Goal: Task Accomplishment & Management: Complete application form

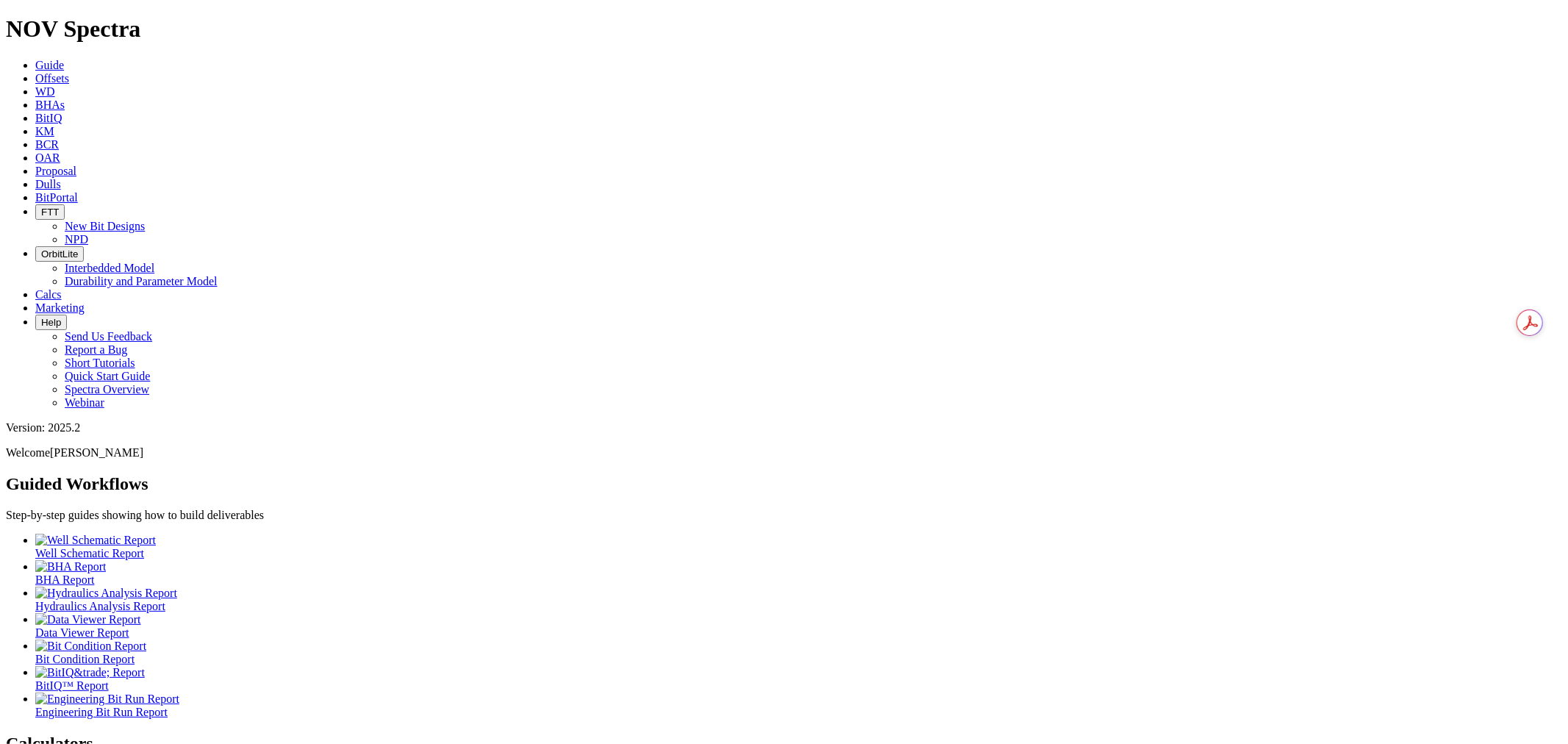
click at [36, 178] on icon at bounding box center [36, 184] width 0 height 12
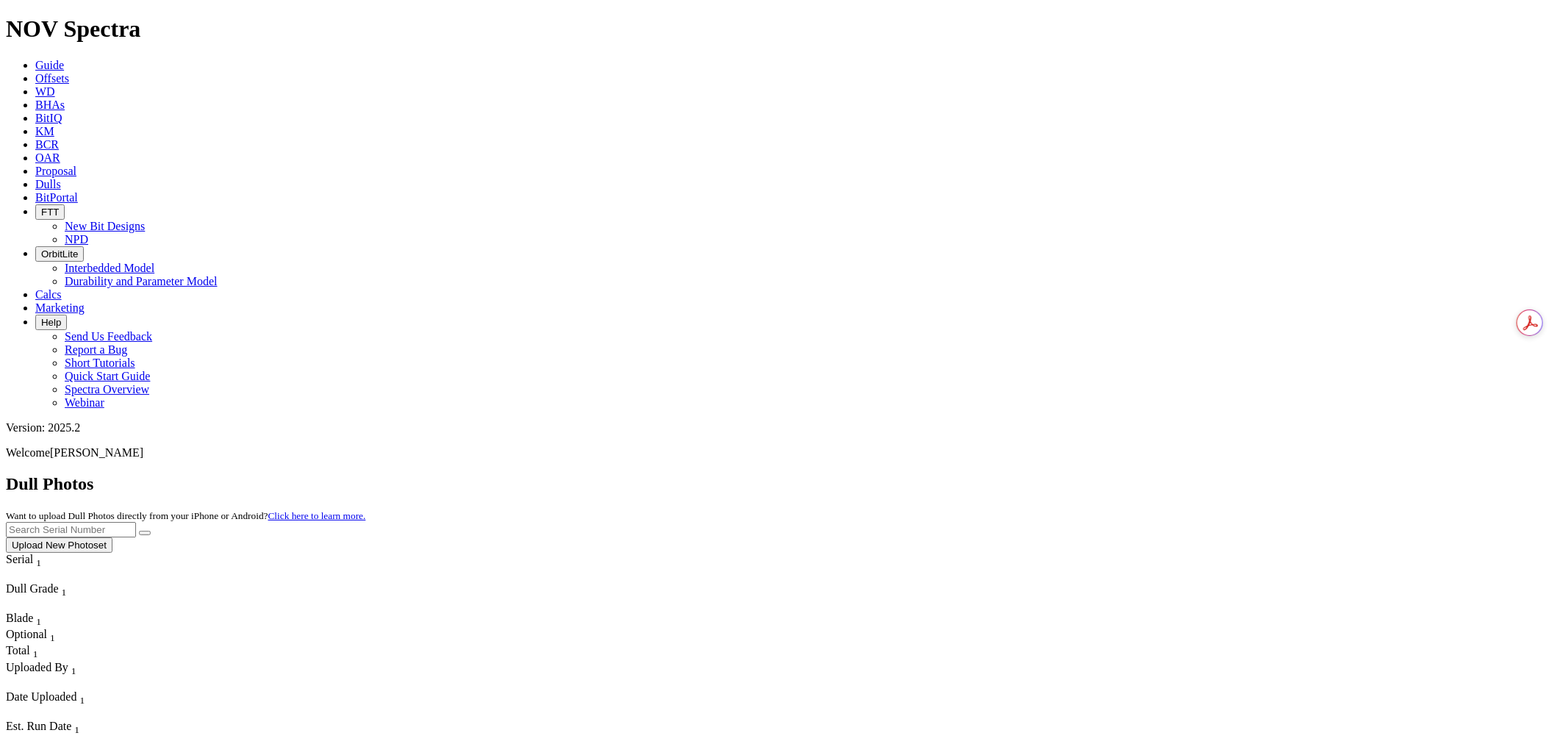
click at [112, 538] on button "Upload New Photoset" at bounding box center [59, 545] width 107 height 15
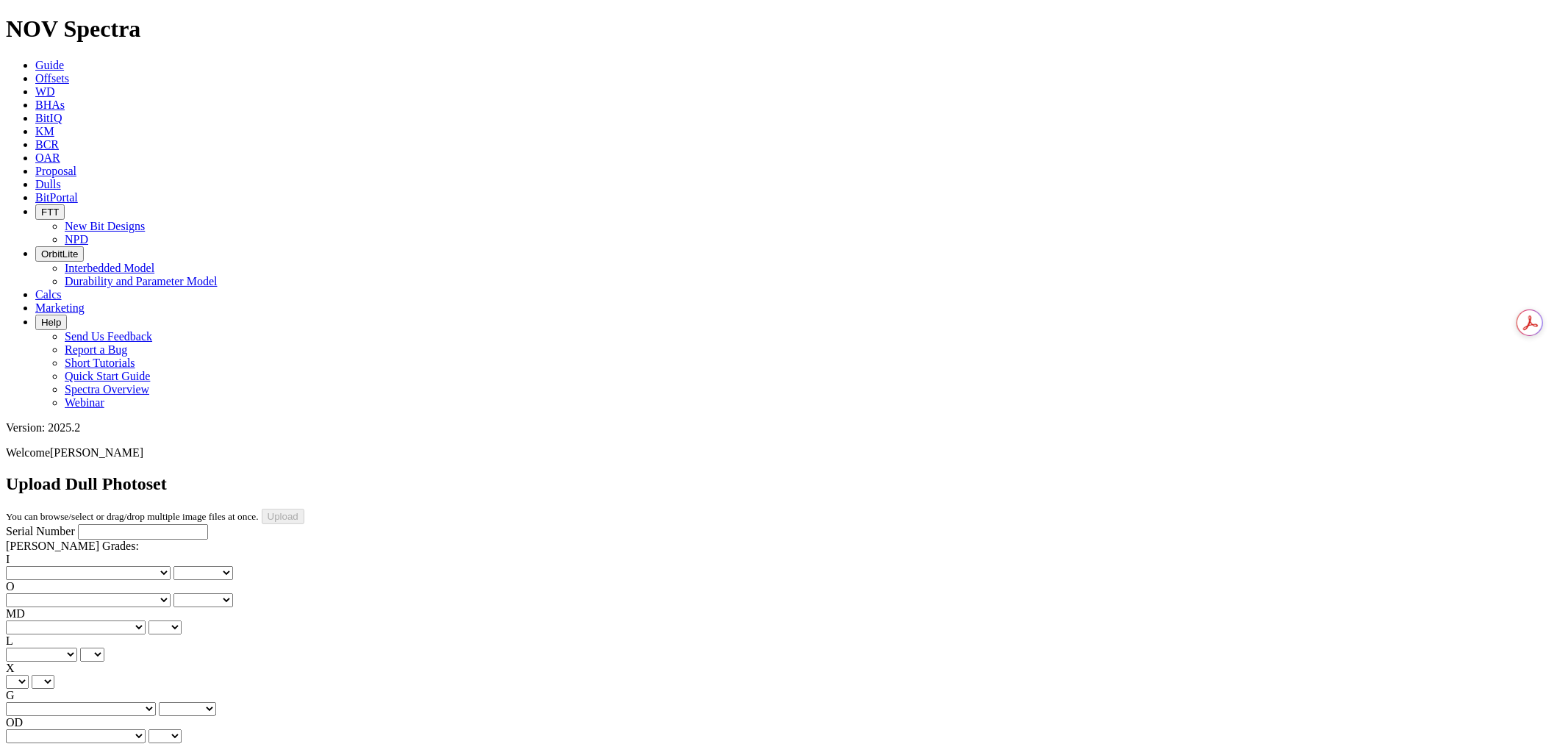
click at [78, 524] on input "Serial Number" at bounding box center [142, 531] width 130 height 15
type input "A318680"
click at [70, 566] on select "No lost, worn or damaged cutters 0 1 2 3 4 5 6 7 8 No diamond table left on any…" at bounding box center [88, 573] width 165 height 14
select select "number:0"
click at [29, 566] on select "No lost, worn or damaged cutters 0 1 2 3 4 5 6 7 8 No diamond table left on any…" at bounding box center [88, 573] width 165 height 14
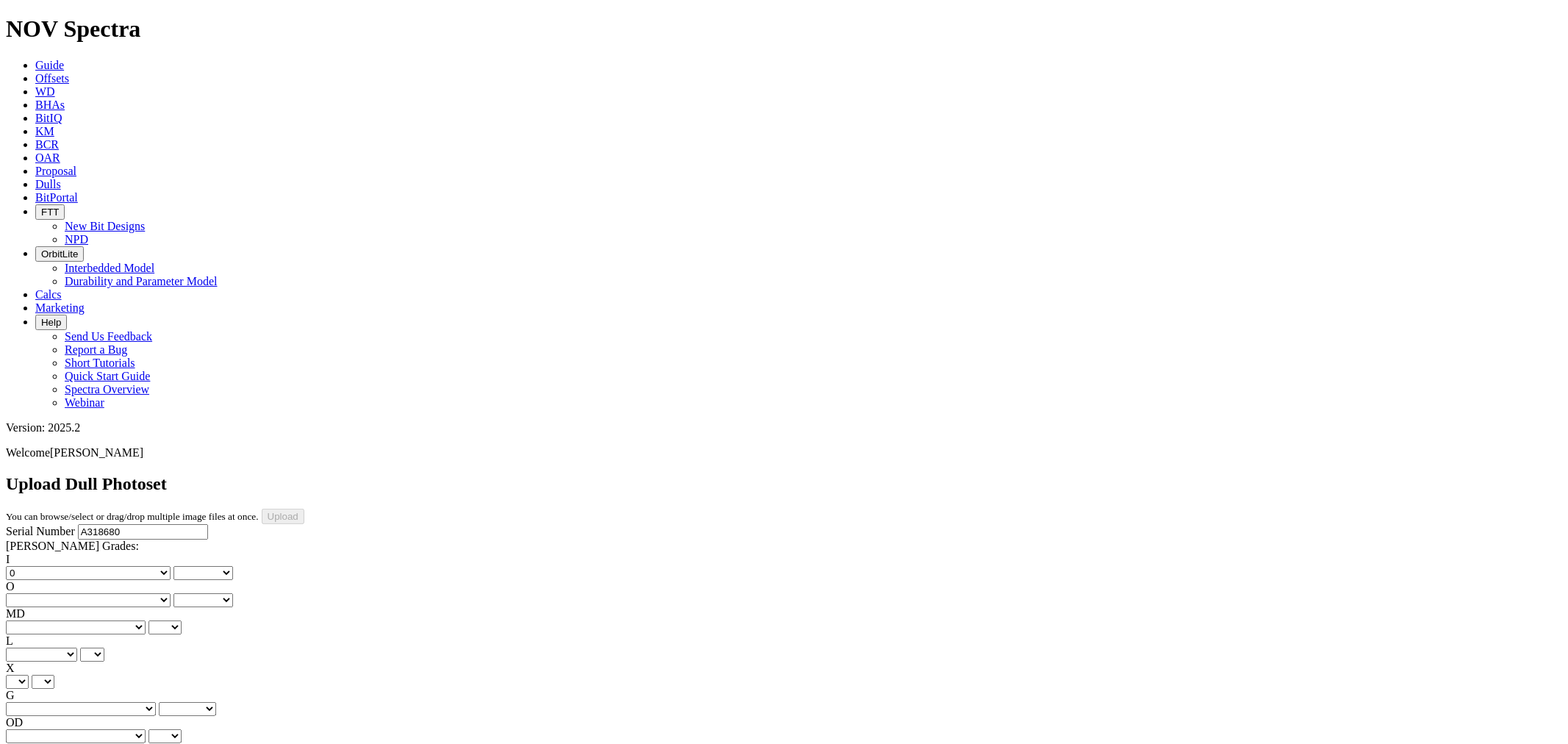
select select "number:0"
click at [134, 594] on select "No lost, worn or damaged cutters 0 1 2 3 4 5 6 7 8 No diamond table left on any…" at bounding box center [88, 600] width 165 height 14
select select "number:0"
click at [103, 594] on select "No lost, worn or damaged cutters 0 1 2 3 4 5 6 7 8 No diamond table left on any…" at bounding box center [88, 600] width 165 height 14
select select "number:0"
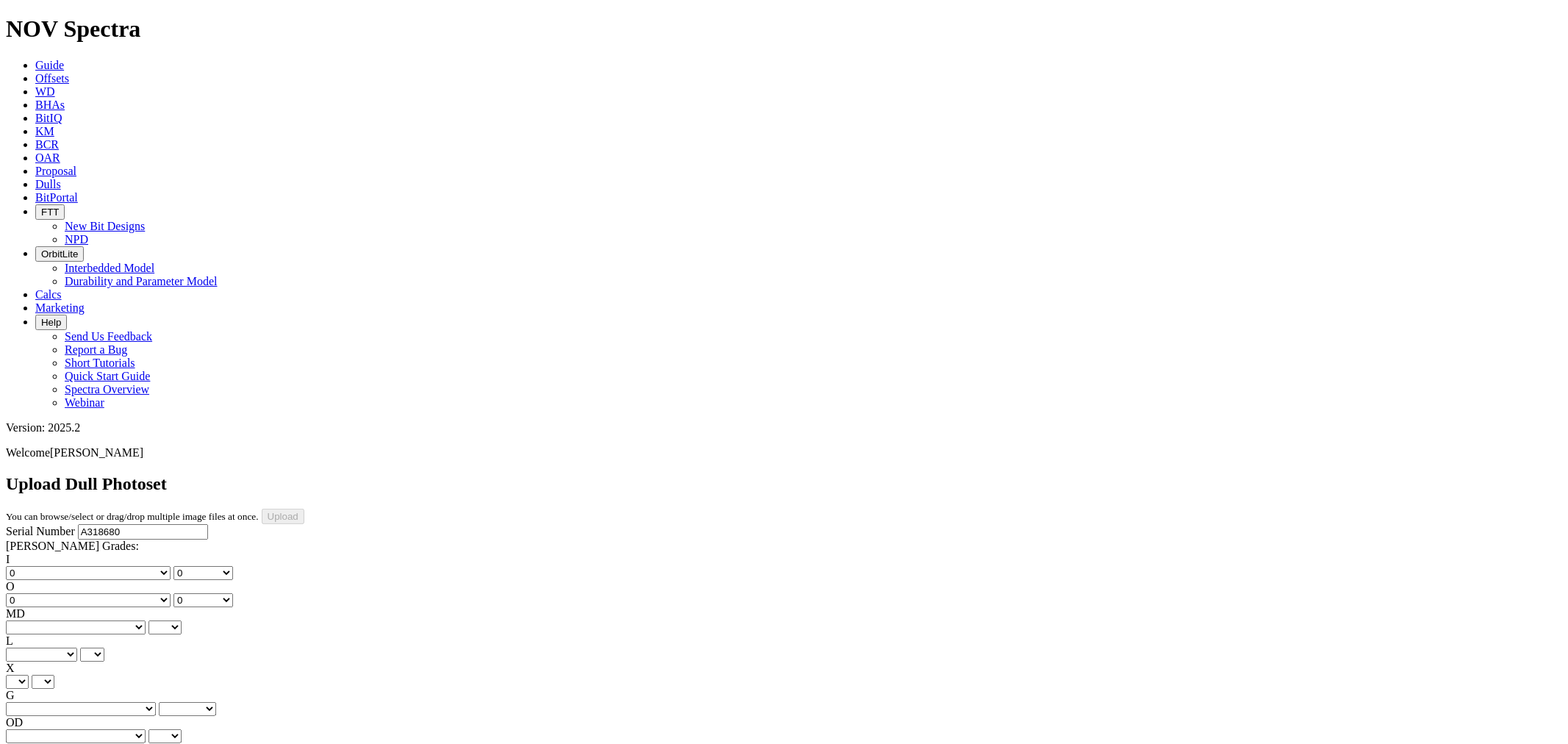
click at [67, 607] on div "MD BF - Bond Failure BT - Broken Teeth/Cutters BU - Balled Up Bit CR - Cored CT…" at bounding box center [783, 621] width 1556 height 27
select select "string:NO"
click at [29, 621] on select "BF - Bond Failure BT - Broken Teeth/Cutters BU - Balled Up Bit CR - Cored CT - …" at bounding box center [75, 628] width 140 height 14
select select "string:NO"
click at [13, 635] on label "L" at bounding box center [9, 640] width 7 height 12
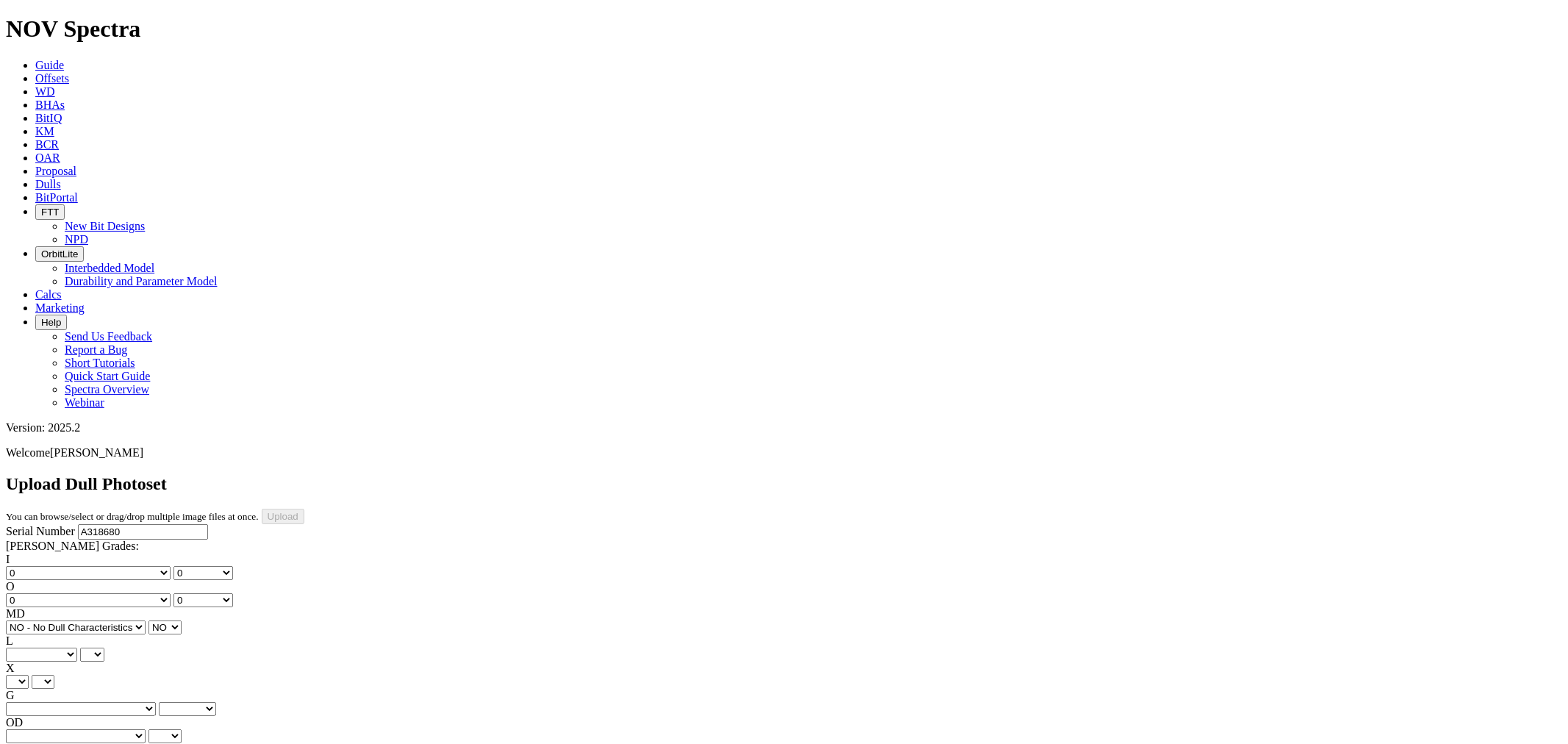
click at [104, 648] on select "A C G N S T" at bounding box center [92, 654] width 24 height 14
click at [77, 648] on select "A - All C - Cone G - Gauge N - Nose S - Shoulder T - Taper" at bounding box center [41, 654] width 71 height 14
select select "string:A"
click at [77, 648] on select "A - All C - Cone G - Gauge N - Nose S - Shoulder T - Taper" at bounding box center [41, 654] width 71 height 14
select select "string:A"
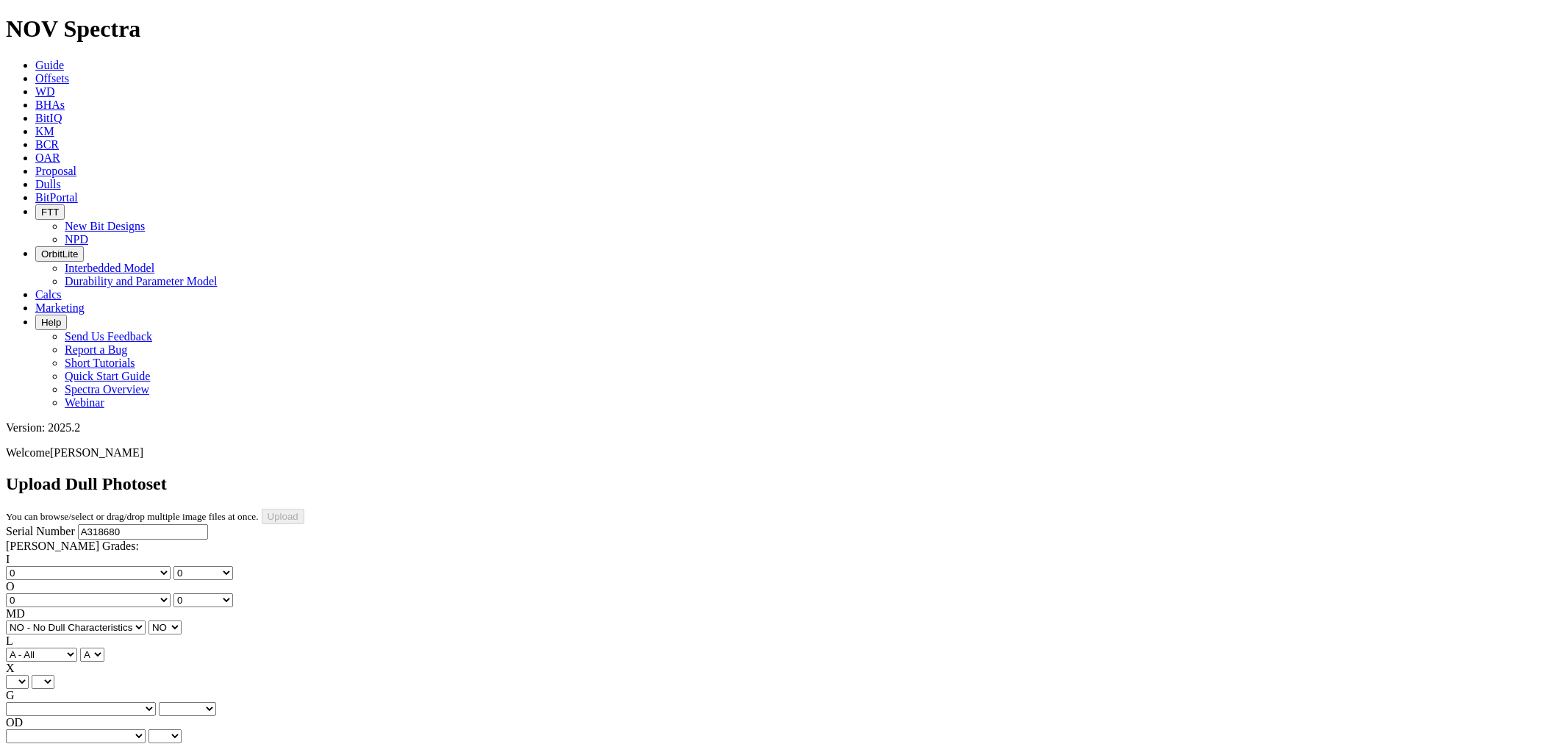
click at [28, 675] on select "X" at bounding box center [17, 682] width 23 height 14
select select "string:X"
click at [28, 675] on select "X" at bounding box center [17, 682] width 23 height 14
select select "string:X"
click at [122, 702] on select "Unknown I - In Gauge 1 - 1/16 in Undergauge" 2 - 2/16 in Undergauge = ⅛ in" 8 -…" at bounding box center [81, 708] width 150 height 14
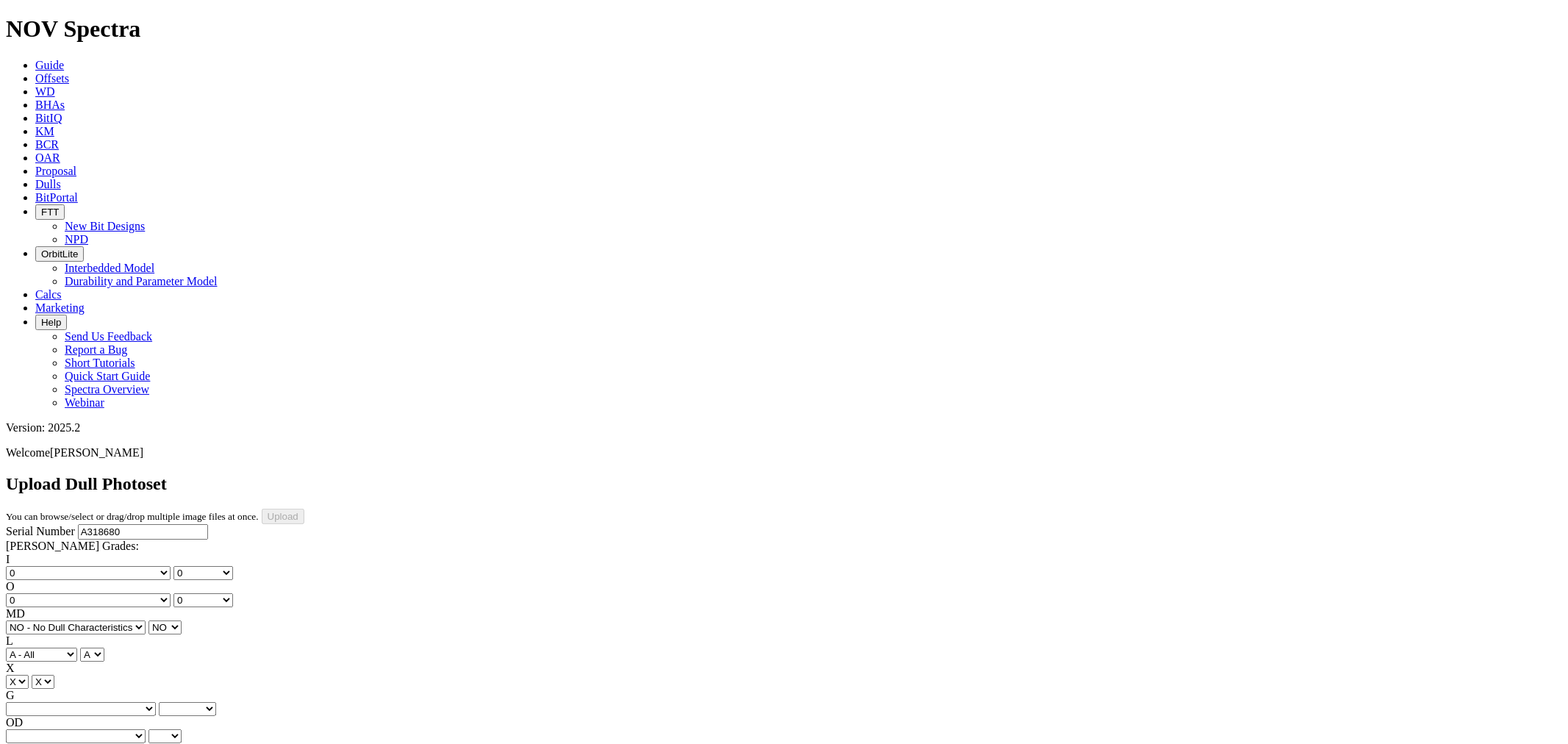
select select "string:I"
click at [103, 702] on select "Unknown I - In Gauge 1 - 1/16 in Undergauge" 2 - 2/16 in Undergauge = ⅛ in" 8 -…" at bounding box center [81, 708] width 150 height 14
select select "string:I"
click at [128, 553] on div "I No lost, worn or damaged cutters 0 1 2 3 4 5 6 7 8 No diamond table left on a…" at bounding box center [783, 662] width 1556 height 218
click at [128, 702] on select "Unknown I - In Gauge 1 - 1/16 in Undergauge" 2 - 2/16 in Undergauge = ⅛ in" 8 -…" at bounding box center [81, 708] width 150 height 14
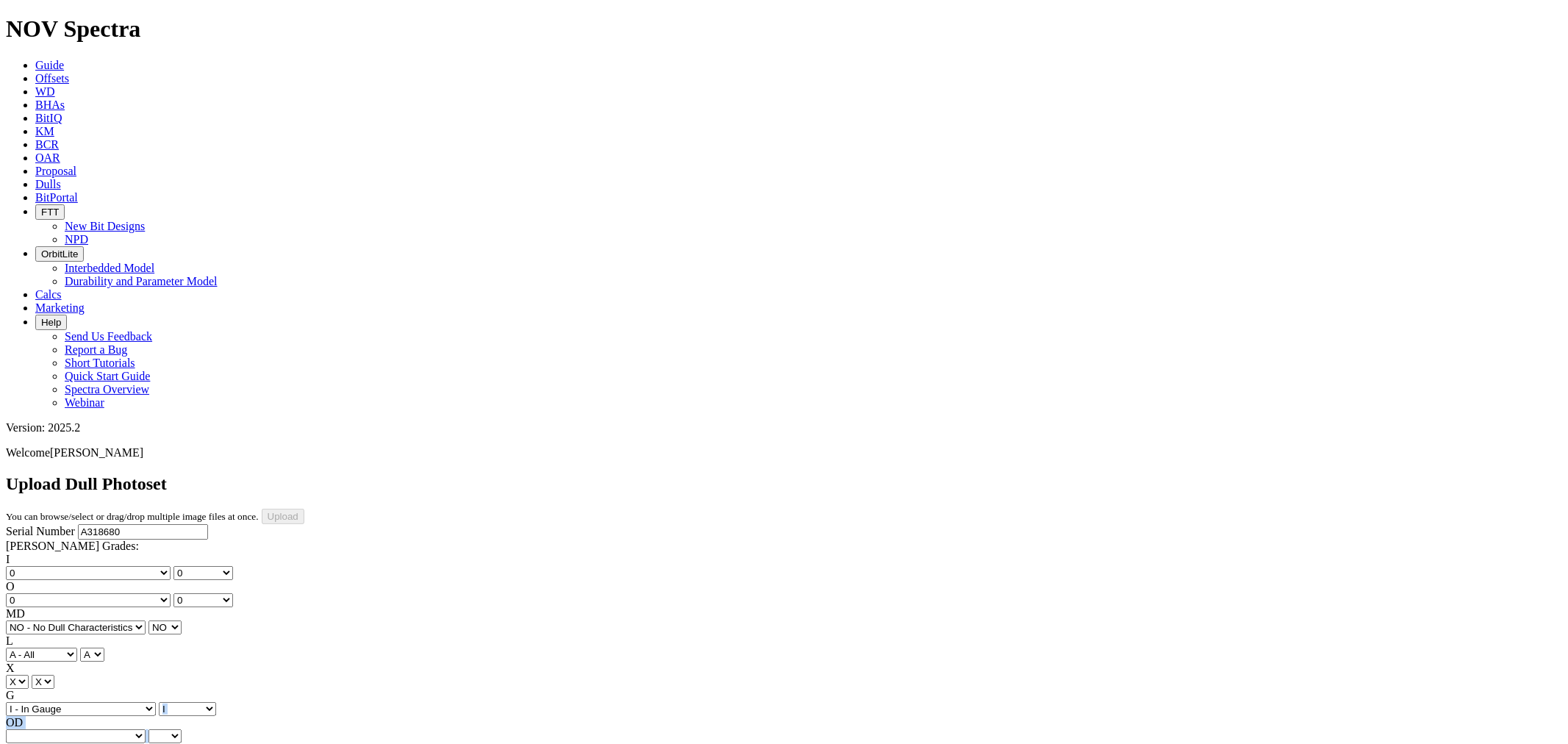
click at [103, 702] on select "Unknown I - In Gauge 1 - 1/16 in Undergauge" 2 - 2/16 in Undergauge = ⅛ in" 8 -…" at bounding box center [81, 708] width 150 height 14
click at [54, 729] on select "BF - Bond Failure BT - Broken Teeth/Cutters BU - Balled Up Bit CR - Cored CT - …" at bounding box center [75, 736] width 140 height 14
select select "string:NO"
click at [29, 729] on select "BF - Bond Failure BT - Broken Teeth/Cutters BU - Balled Up Bit CR - Cored CT - …" at bounding box center [75, 736] width 140 height 14
select select "string:NO"
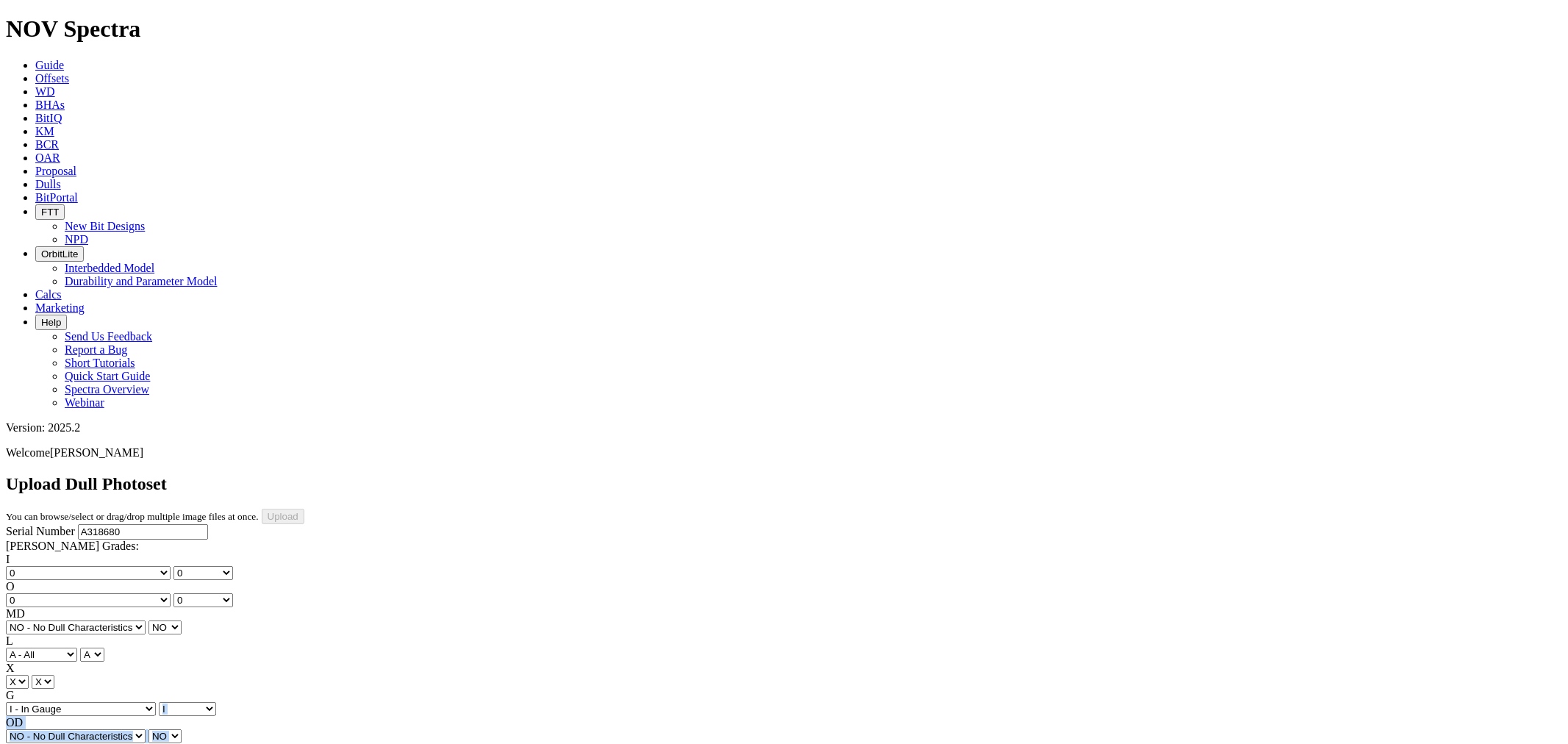
select select "string:_"
